Goal: Navigation & Orientation: Go to known website

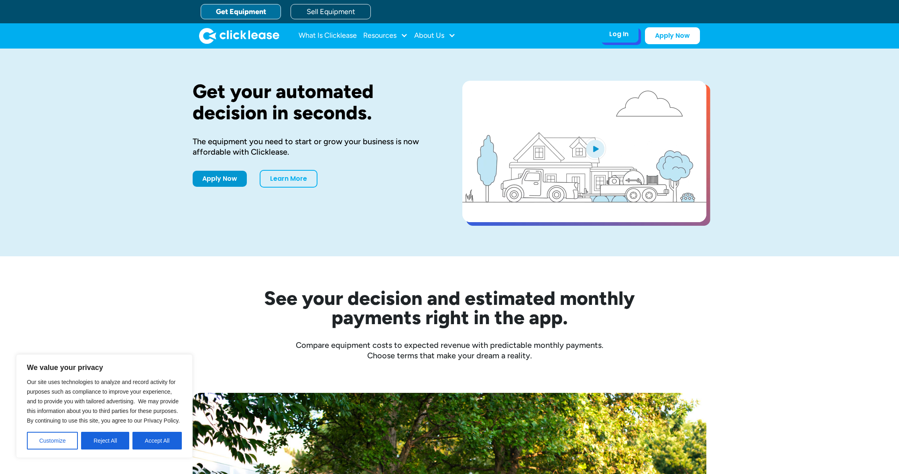
click at [617, 35] on div "Log In" at bounding box center [618, 34] width 19 height 8
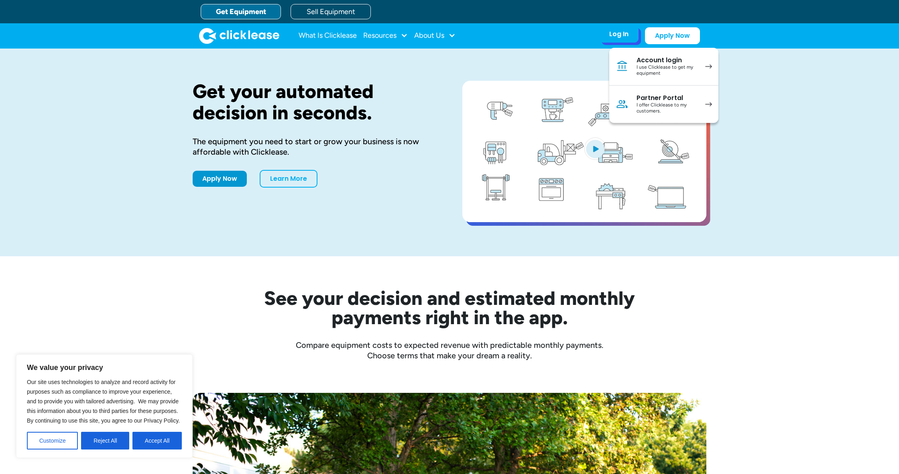
click at [654, 105] on div "I offer Clicklease to my customers." at bounding box center [667, 108] width 61 height 12
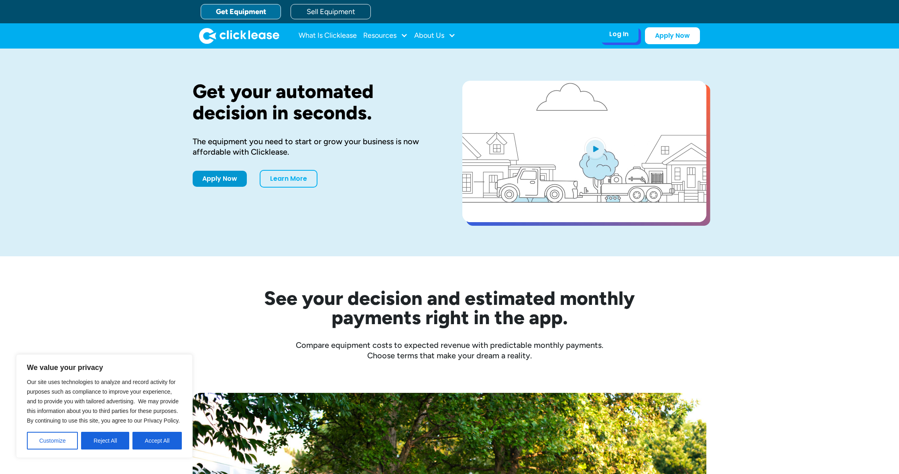
click at [616, 31] on div "Log In" at bounding box center [618, 34] width 19 height 8
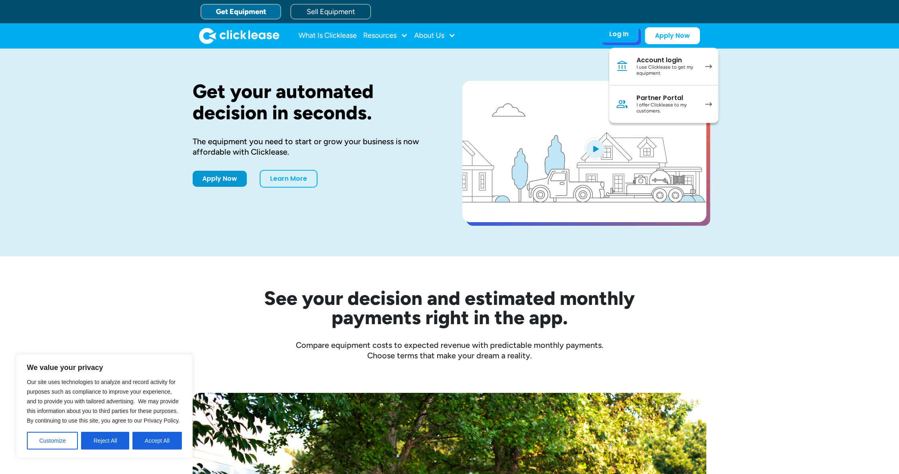
click at [657, 96] on div "Partner Portal" at bounding box center [667, 98] width 61 height 8
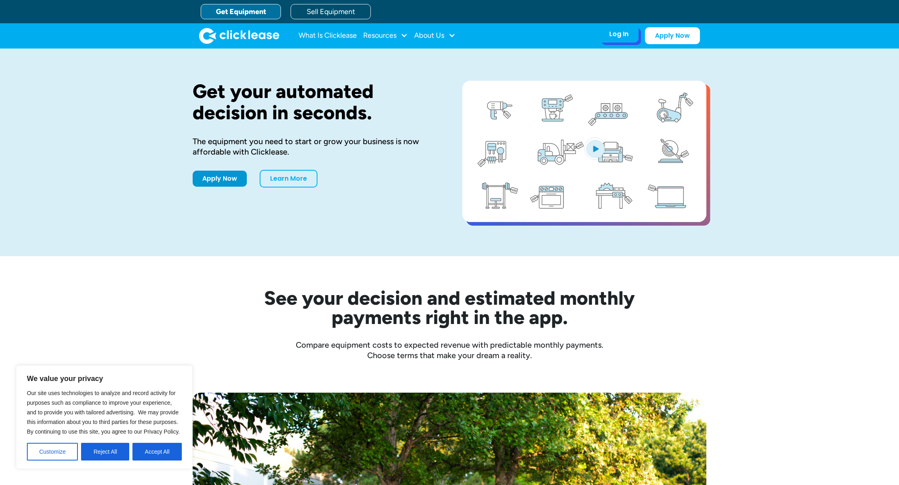
click at [625, 37] on div "Log In" at bounding box center [618, 34] width 19 height 8
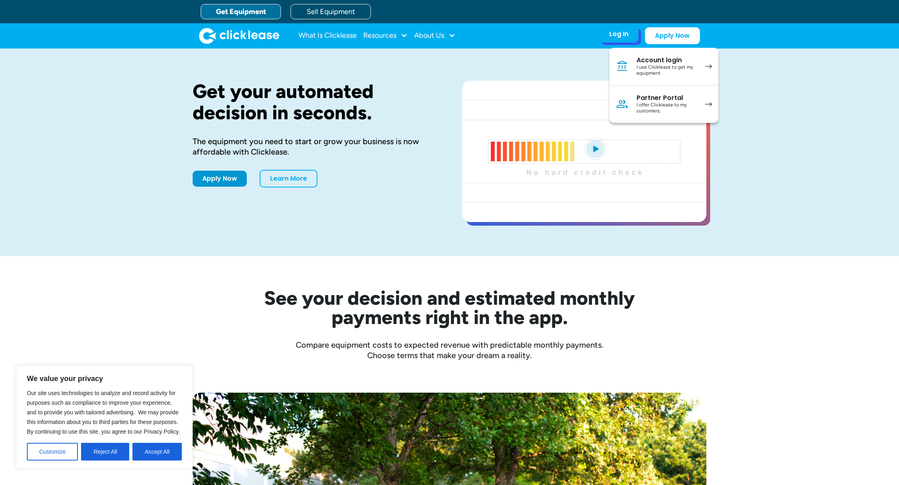
click at [661, 112] on div "I offer Clicklease to my customers." at bounding box center [667, 108] width 61 height 12
